Goal: Transaction & Acquisition: Download file/media

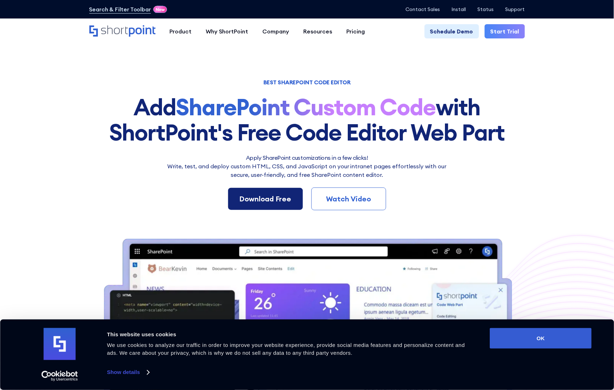
click at [249, 202] on div "Download Free" at bounding box center [266, 199] width 52 height 11
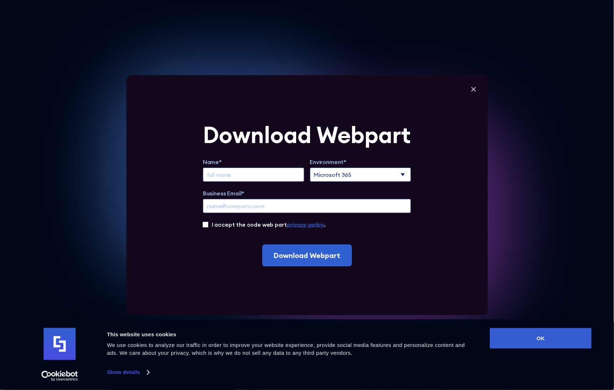
click at [244, 174] on input "Extend Trial" at bounding box center [253, 175] width 101 height 14
type input "[PERSON_NAME]"
click at [377, 175] on select "Microsoft 365 SharePoint Online SharePoint 2019 (On-Premise)" at bounding box center [360, 175] width 101 height 14
click at [313, 168] on select "Microsoft 365 SharePoint Online SharePoint 2019 (On-Premise)" at bounding box center [360, 175] width 101 height 14
click at [258, 207] on input "Business Email*" at bounding box center [307, 206] width 208 height 14
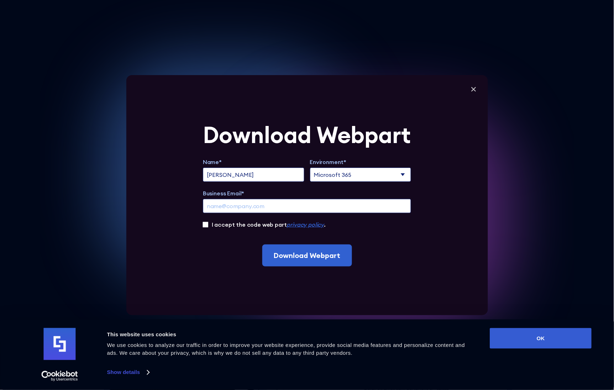
type input "[EMAIL_ADDRESS][DOMAIN_NAME]"
click at [208, 224] on input "I accept the code web part privacy policy ." at bounding box center [205, 224] width 5 height 5
checkbox input "true"
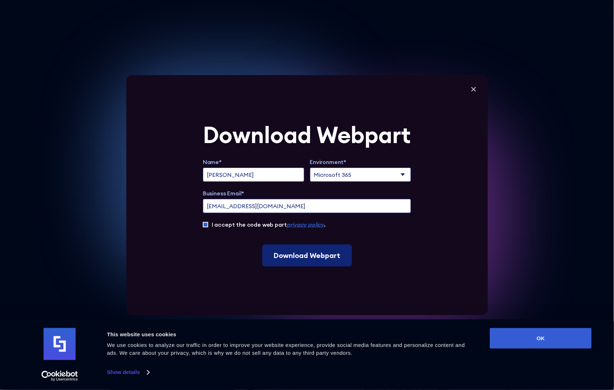
click at [296, 257] on input "Download Webpart" at bounding box center [307, 255] width 90 height 22
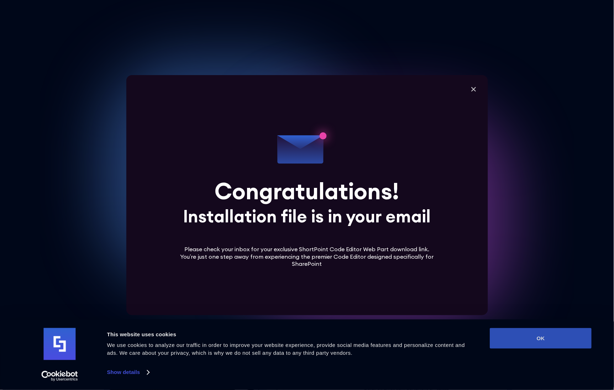
click at [543, 342] on button "OK" at bounding box center [541, 338] width 102 height 21
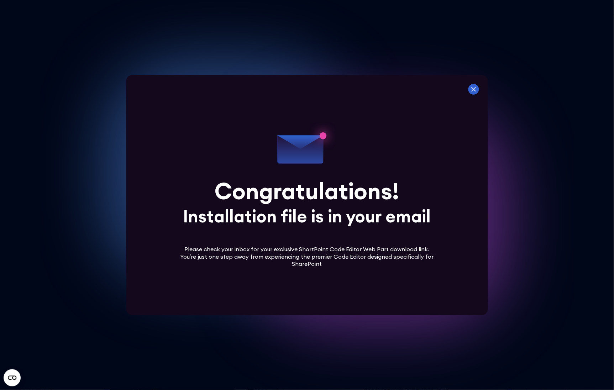
click at [476, 89] on icon at bounding box center [473, 89] width 5 height 5
